Goal: Task Accomplishment & Management: Manage account settings

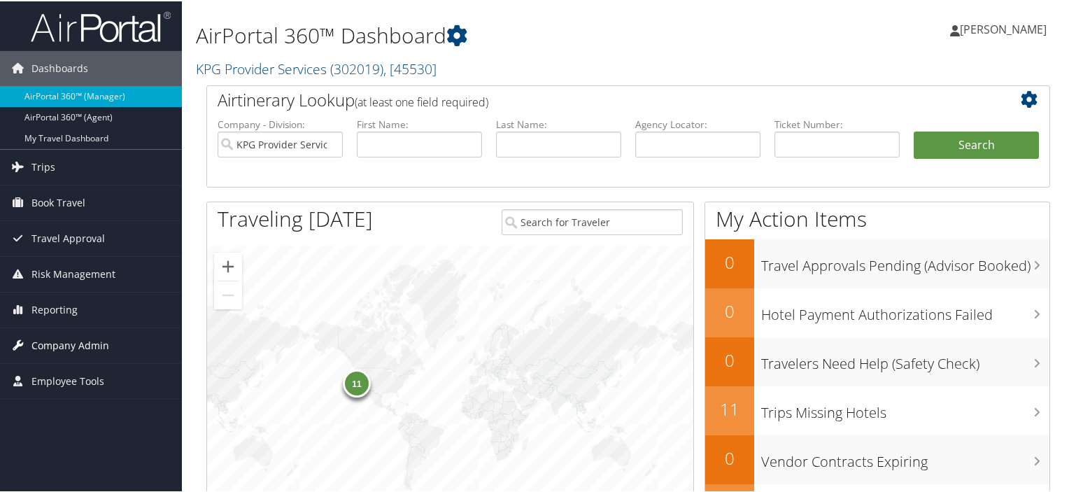
click at [69, 341] on span "Company Admin" at bounding box center [70, 344] width 78 height 35
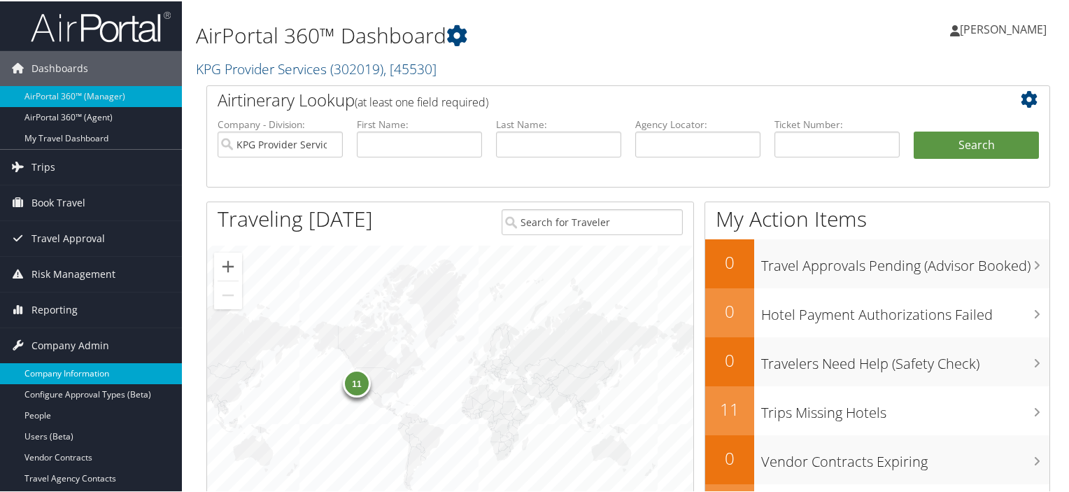
click at [126, 366] on link "Company Information" at bounding box center [91, 372] width 182 height 21
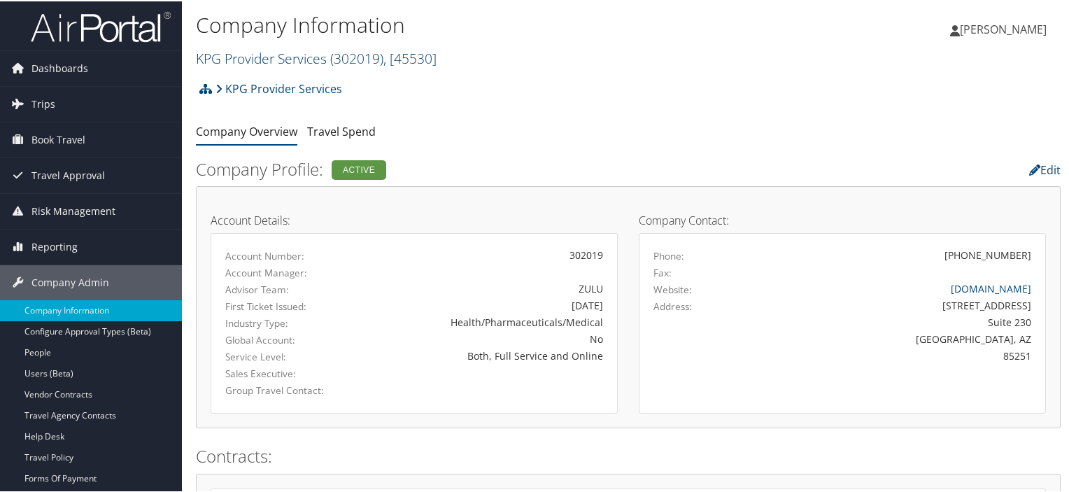
click at [327, 58] on link "KPG Provider Services ( 302019 ) , [ 45530 ]" at bounding box center [316, 57] width 241 height 19
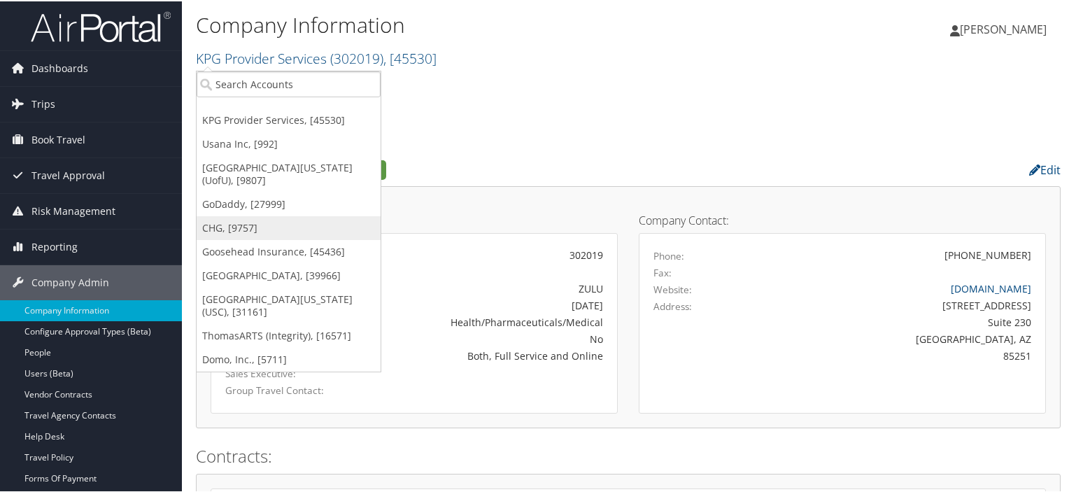
click at [257, 215] on link "CHG, [9757]" at bounding box center [289, 227] width 184 height 24
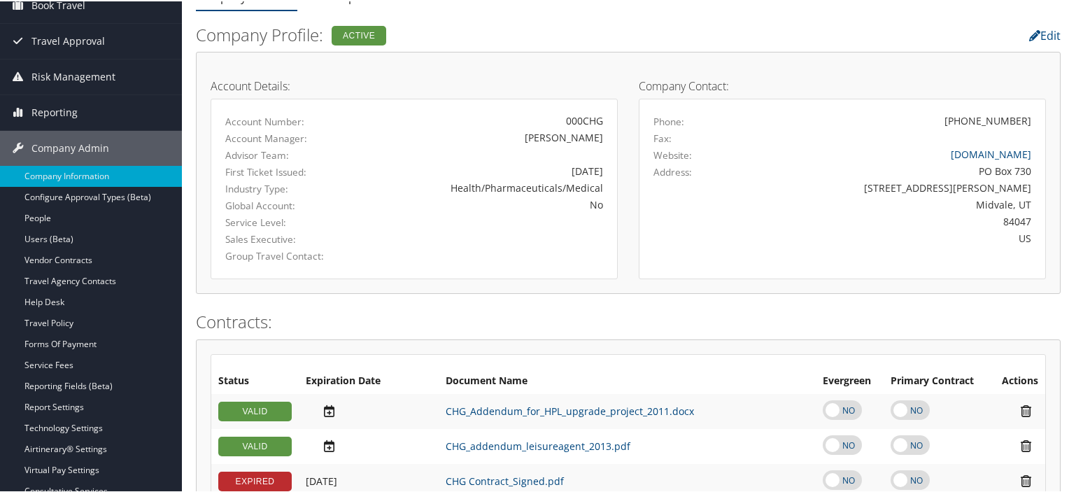
scroll to position [141, 0]
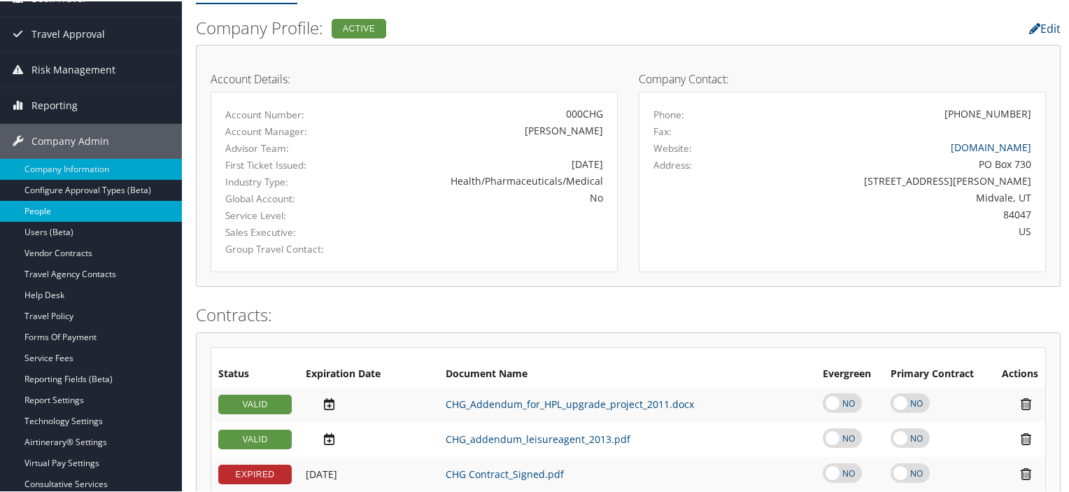
click at [64, 206] on link "People" at bounding box center [91, 209] width 182 height 21
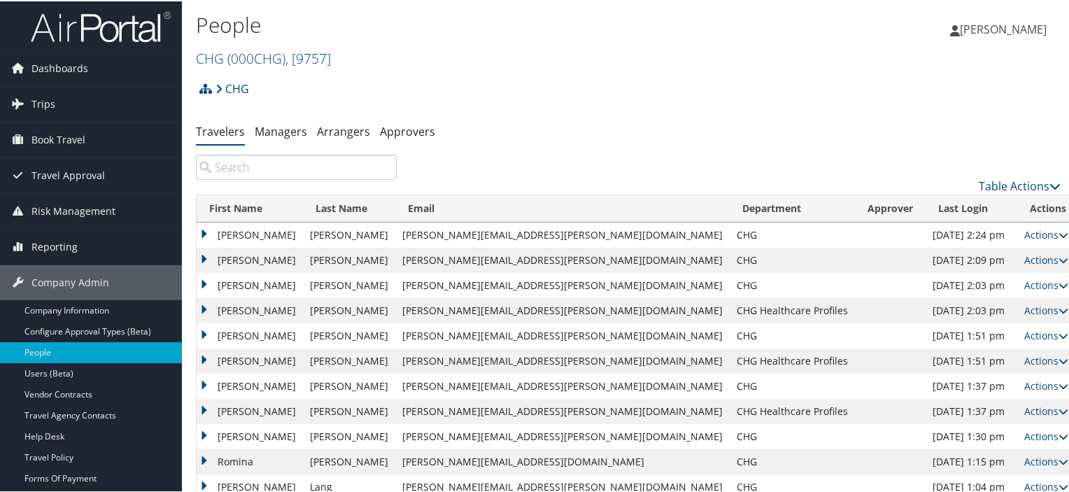
click at [237, 164] on input "search" at bounding box center [296, 165] width 201 height 25
paste input "courtney.larsen@chghealthcare.com"
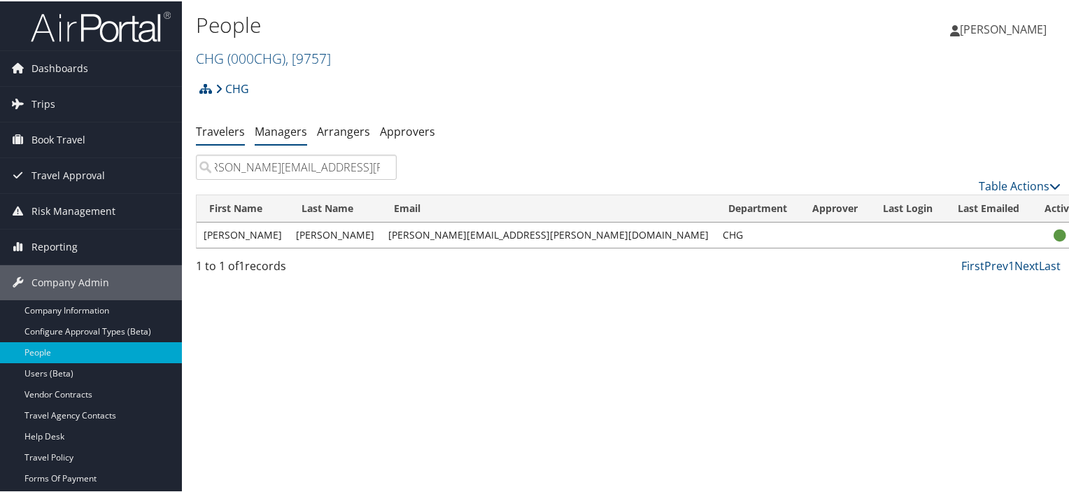
type input "courtney.larsen@chghealthcare.com"
click at [271, 131] on link "Managers" at bounding box center [281, 129] width 52 height 15
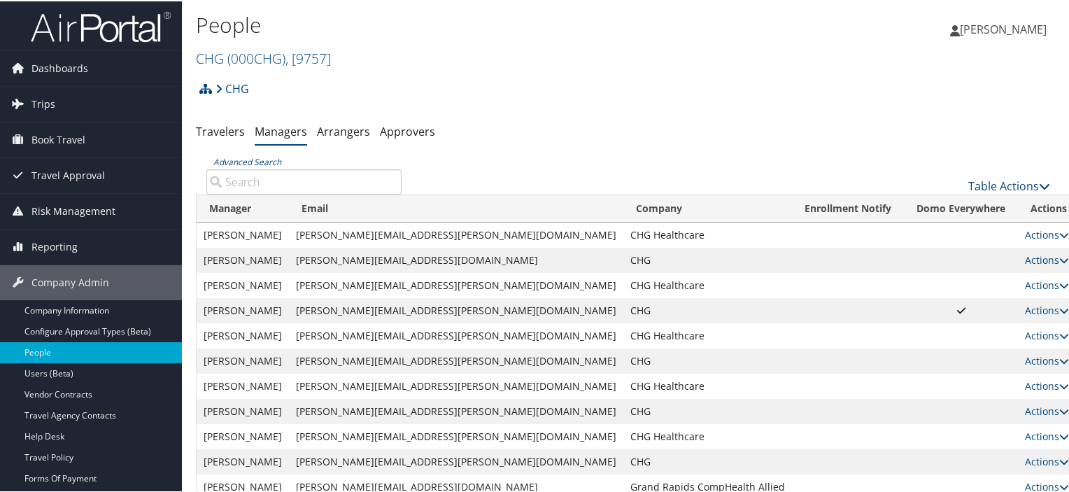
click at [256, 177] on input "Advanced Search" at bounding box center [303, 180] width 195 height 25
paste input "[PERSON_NAME][EMAIL_ADDRESS][PERSON_NAME][DOMAIN_NAME]"
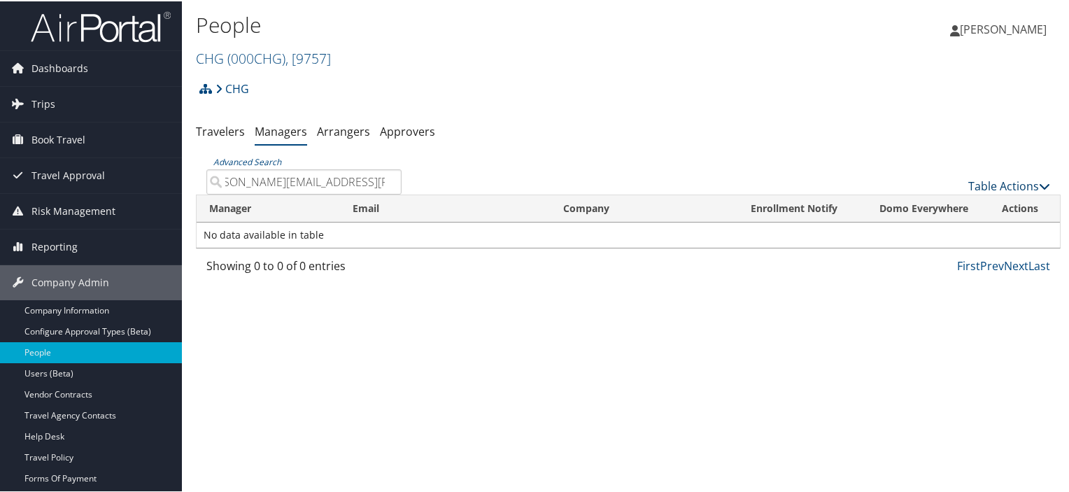
type input "[PERSON_NAME][EMAIL_ADDRESS][PERSON_NAME][DOMAIN_NAME]"
click at [968, 184] on link "Table Actions" at bounding box center [1009, 184] width 82 height 15
click at [941, 203] on link "Add New Travel Manager" at bounding box center [962, 207] width 184 height 24
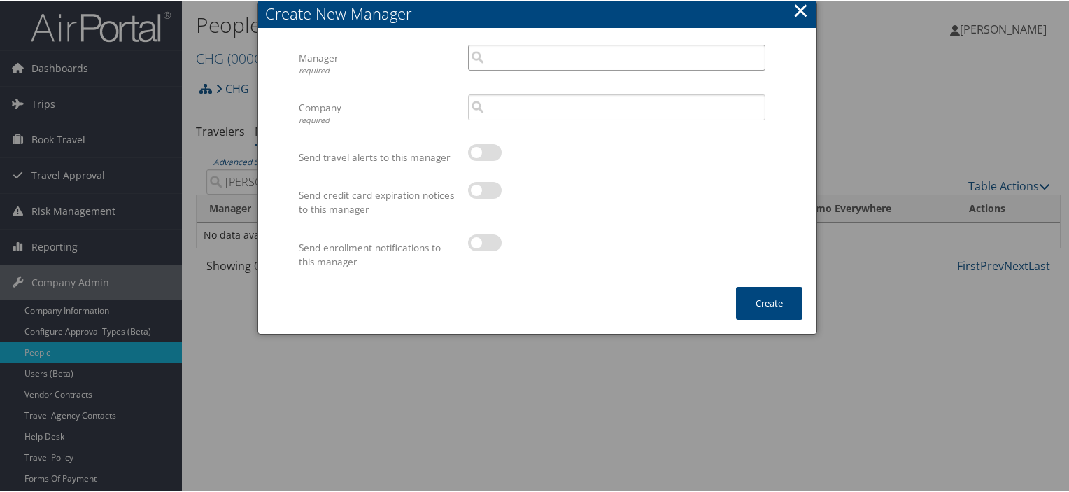
click at [546, 54] on input "search" at bounding box center [616, 56] width 297 height 26
paste input "[PERSON_NAME][EMAIL_ADDRESS][PERSON_NAME][DOMAIN_NAME]"
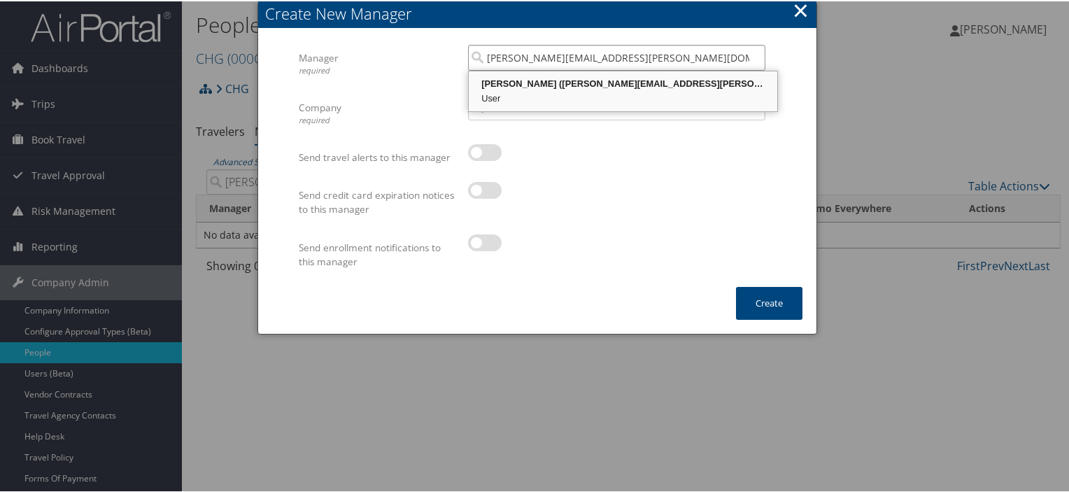
click at [524, 88] on div "[PERSON_NAME] ([PERSON_NAME][EMAIL_ADDRESS][PERSON_NAME][DOMAIN_NAME])" at bounding box center [623, 83] width 304 height 14
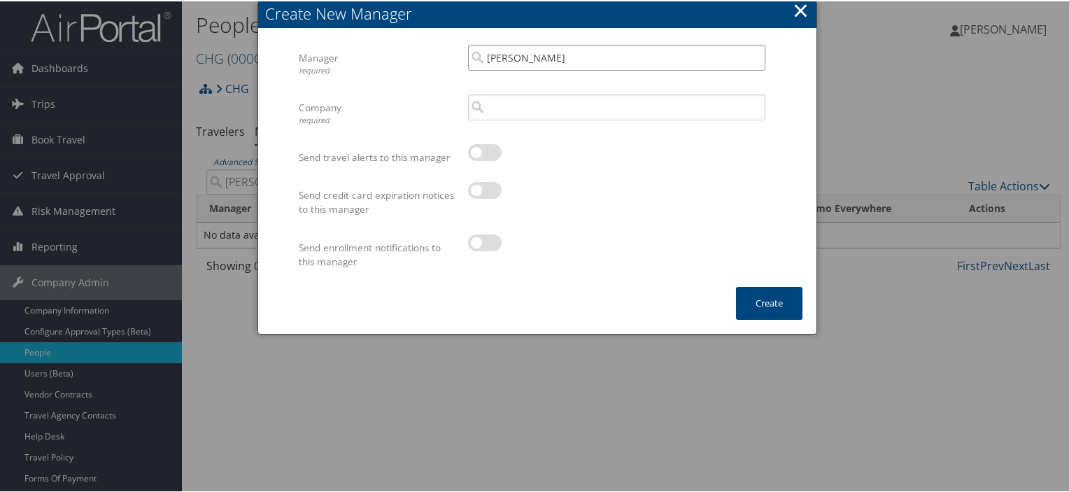
type input "[PERSON_NAME]"
click at [510, 108] on input "search" at bounding box center [616, 106] width 297 height 26
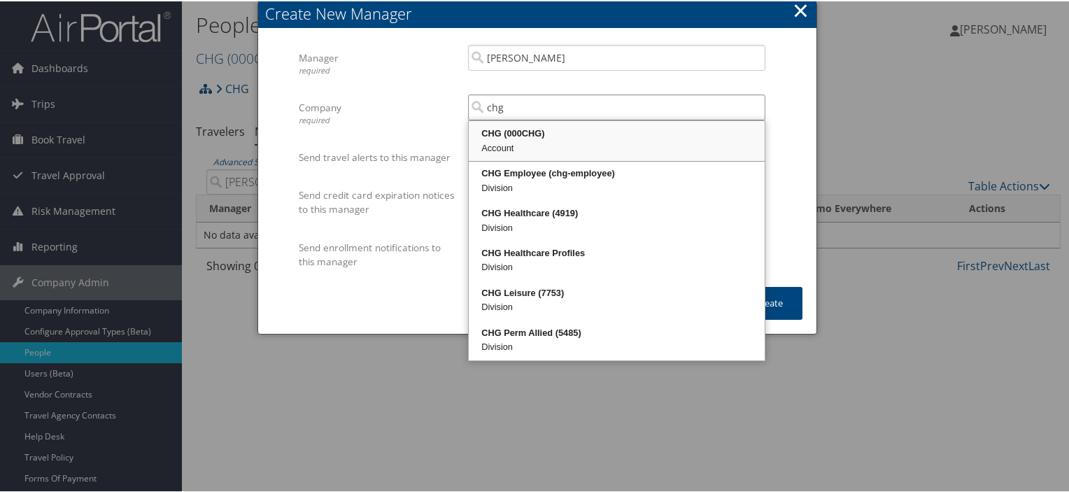
click at [511, 131] on div "CHG (000CHG)" at bounding box center [617, 132] width 292 height 14
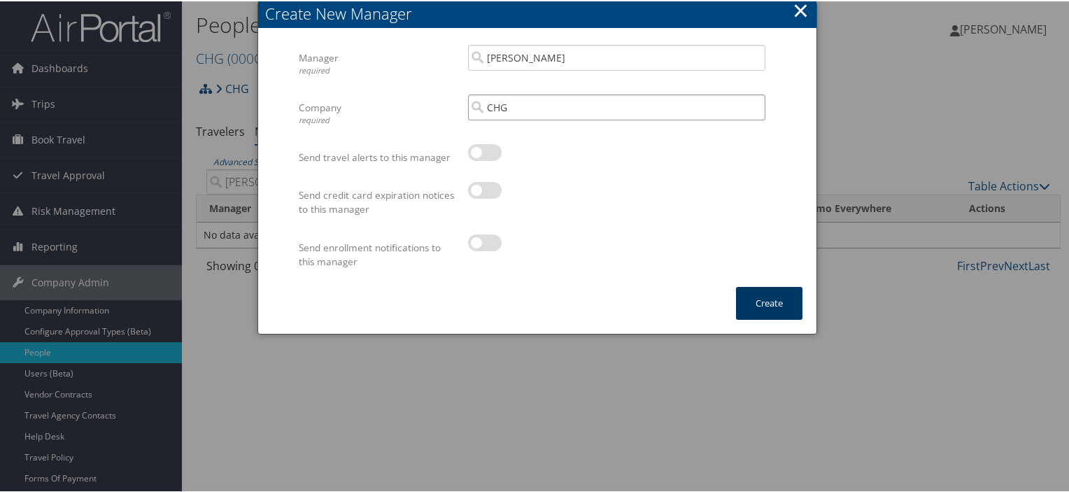
type input "CHG"
click at [778, 308] on button "Create" at bounding box center [769, 301] width 66 height 33
